Goal: Information Seeking & Learning: Learn about a topic

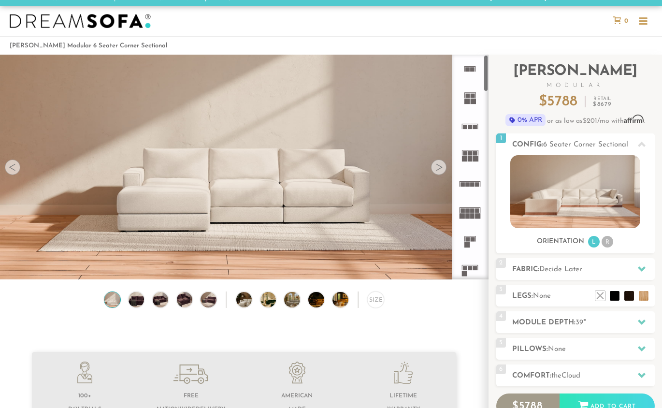
click at [473, 213] on icon at bounding box center [470, 212] width 29 height 29
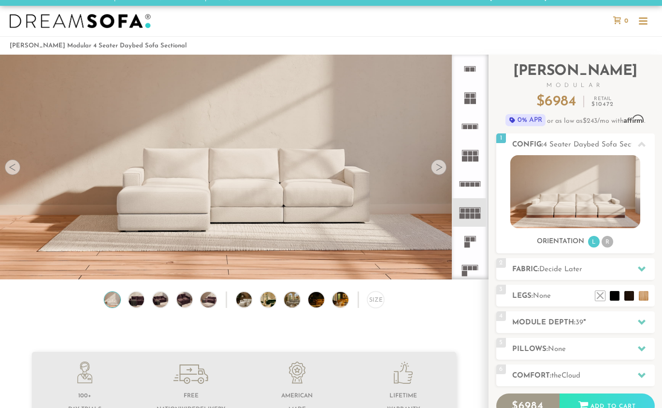
click at [467, 156] on icon at bounding box center [470, 155] width 29 height 29
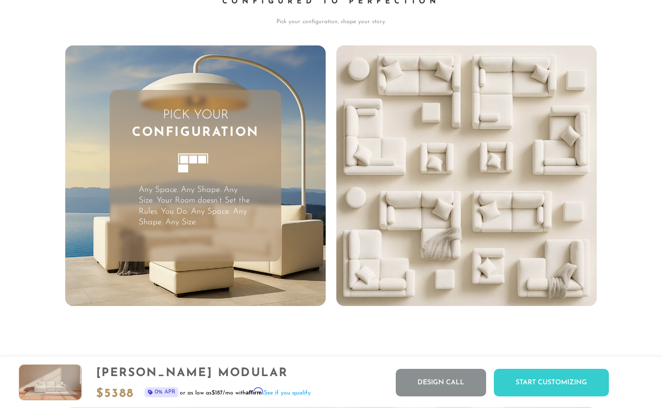
scroll to position [2266, 0]
click at [188, 141] on span "Configuration" at bounding box center [195, 132] width 127 height 17
drag, startPoint x: 197, startPoint y: 177, endPoint x: 196, endPoint y: 196, distance: 18.9
click at [198, 177] on icon at bounding box center [195, 167] width 53 height 53
click at [198, 212] on p "Any Space. Any Shape. Any Size. Your Room doesn’t Set the Rules. You Do. Any Sp…" at bounding box center [196, 205] width 114 height 43
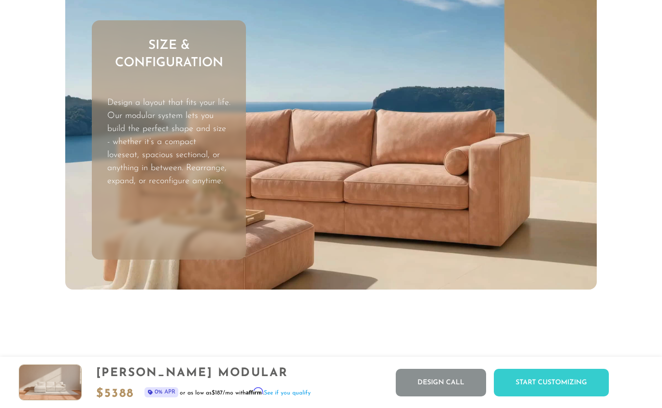
scroll to position [2684, 0]
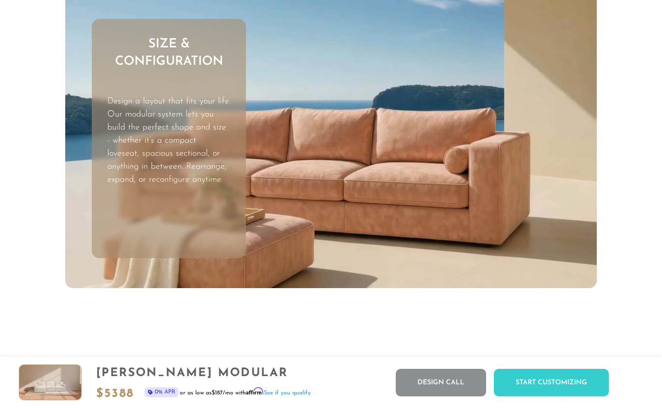
click at [153, 52] on h3 "Size & Configuration" at bounding box center [169, 53] width 154 height 35
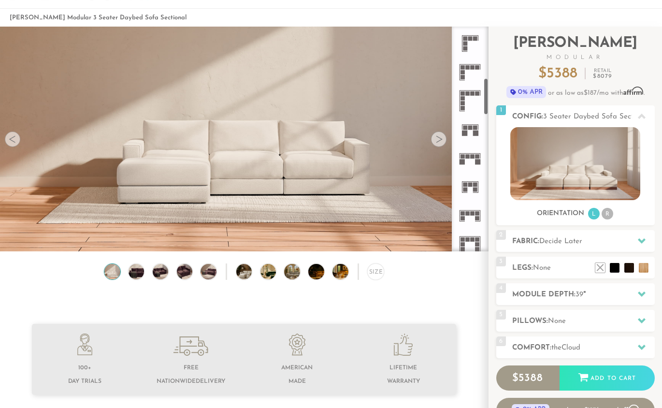
scroll to position [315, 0]
